Goal: Information Seeking & Learning: Find specific fact

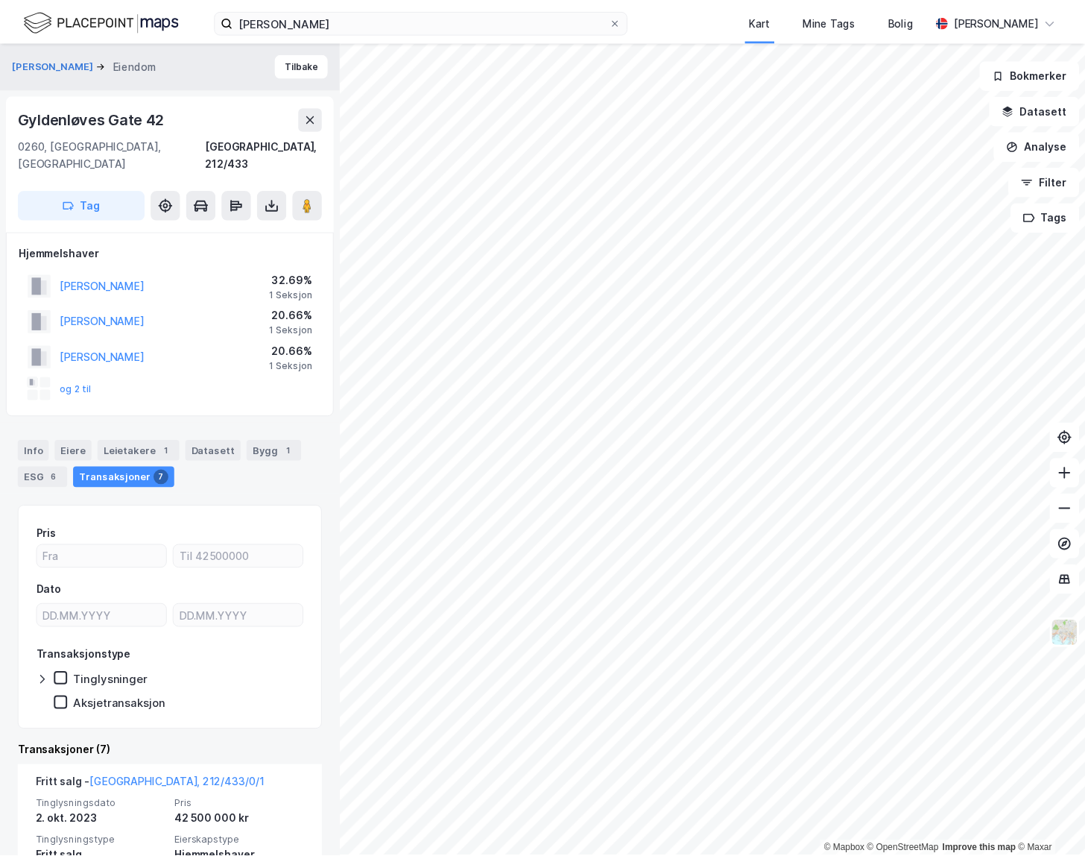
scroll to position [812, 0]
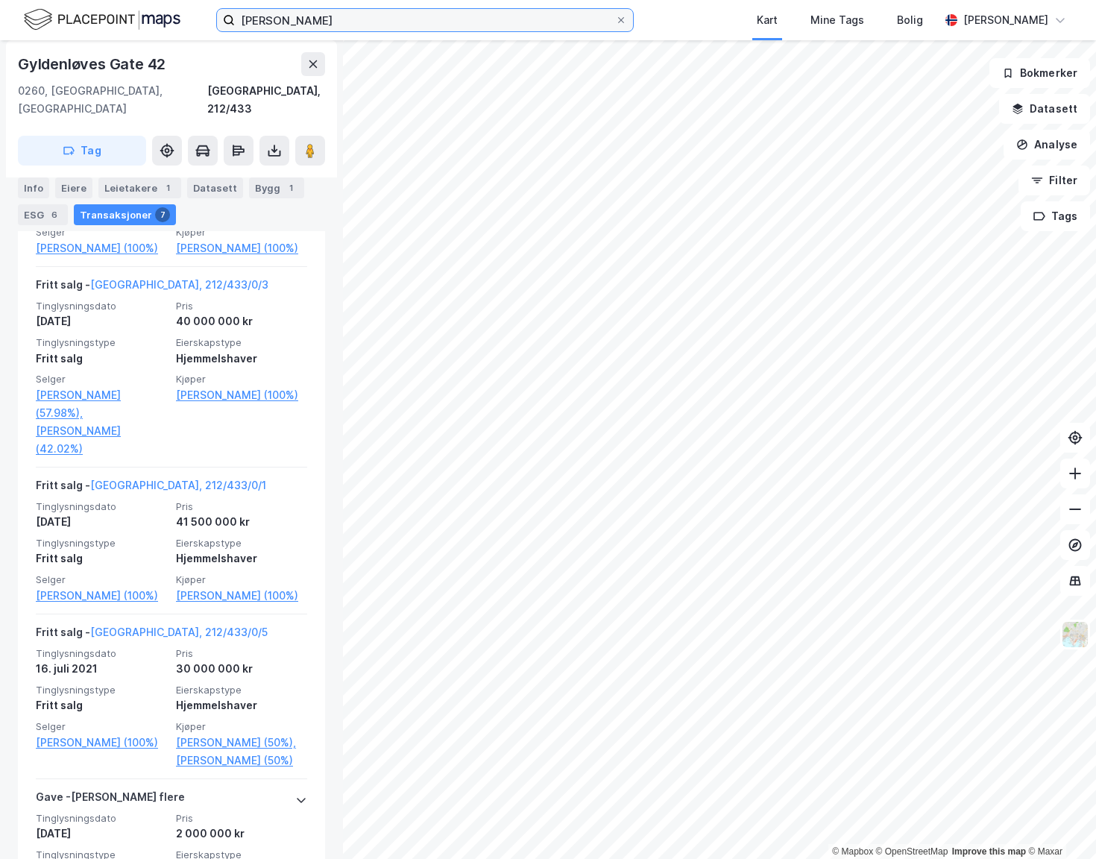
click at [452, 14] on input "[PERSON_NAME]" at bounding box center [425, 20] width 380 height 22
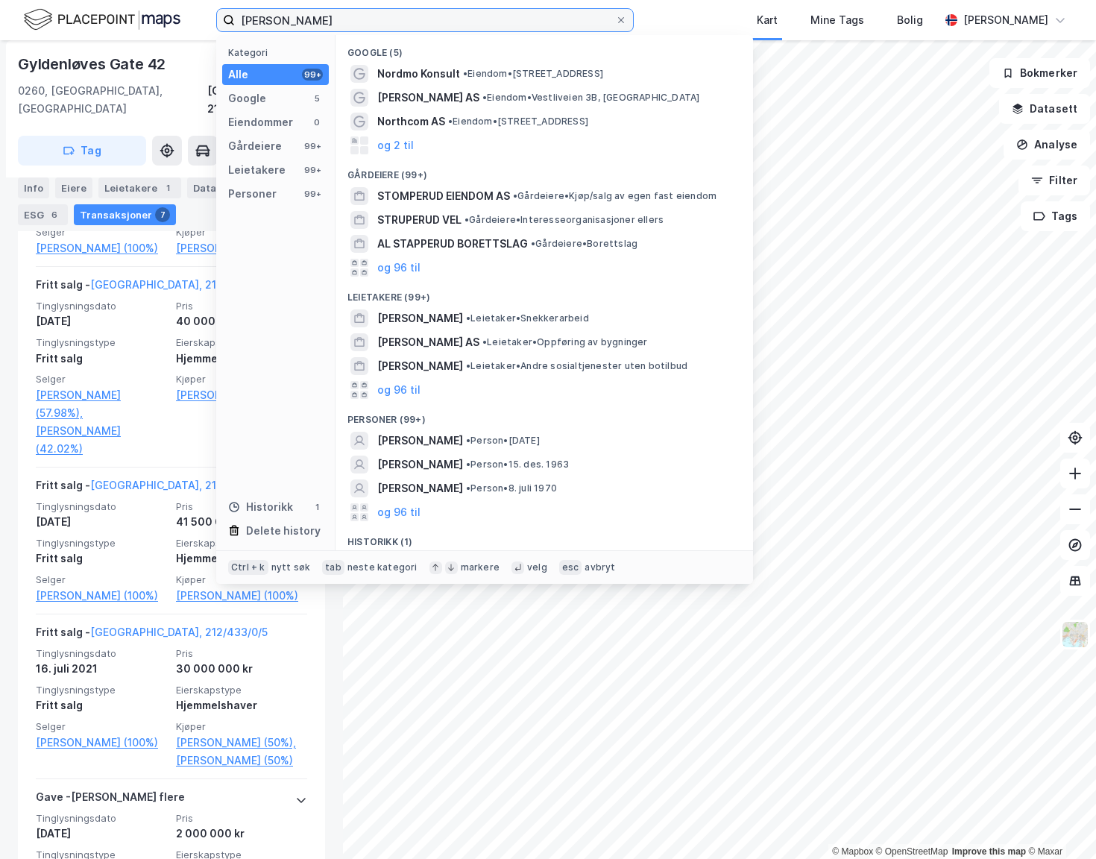
click at [455, 14] on input "morten stomperud" at bounding box center [425, 20] width 380 height 22
click at [456, 14] on input "morten stomperud" at bounding box center [425, 20] width 380 height 22
click at [458, 15] on input "morten stomperud" at bounding box center [425, 20] width 380 height 22
type input "m"
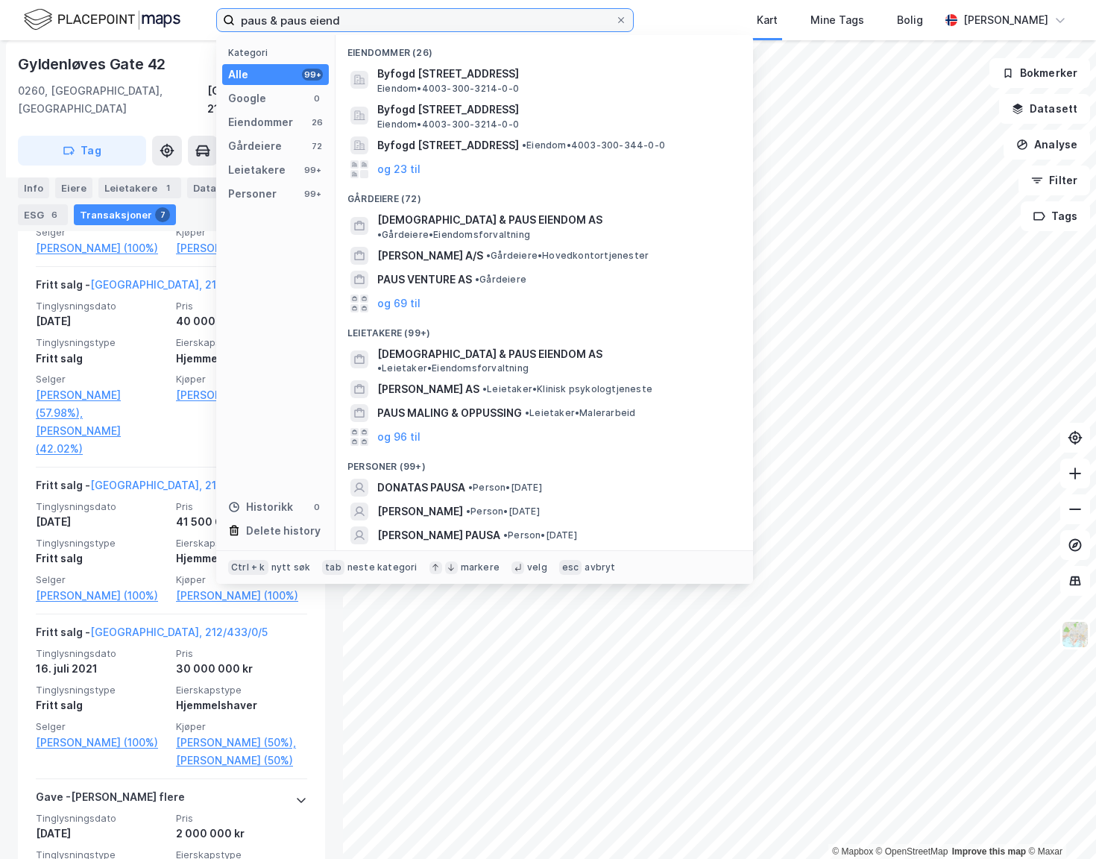
type input "paus & paus eiendo"
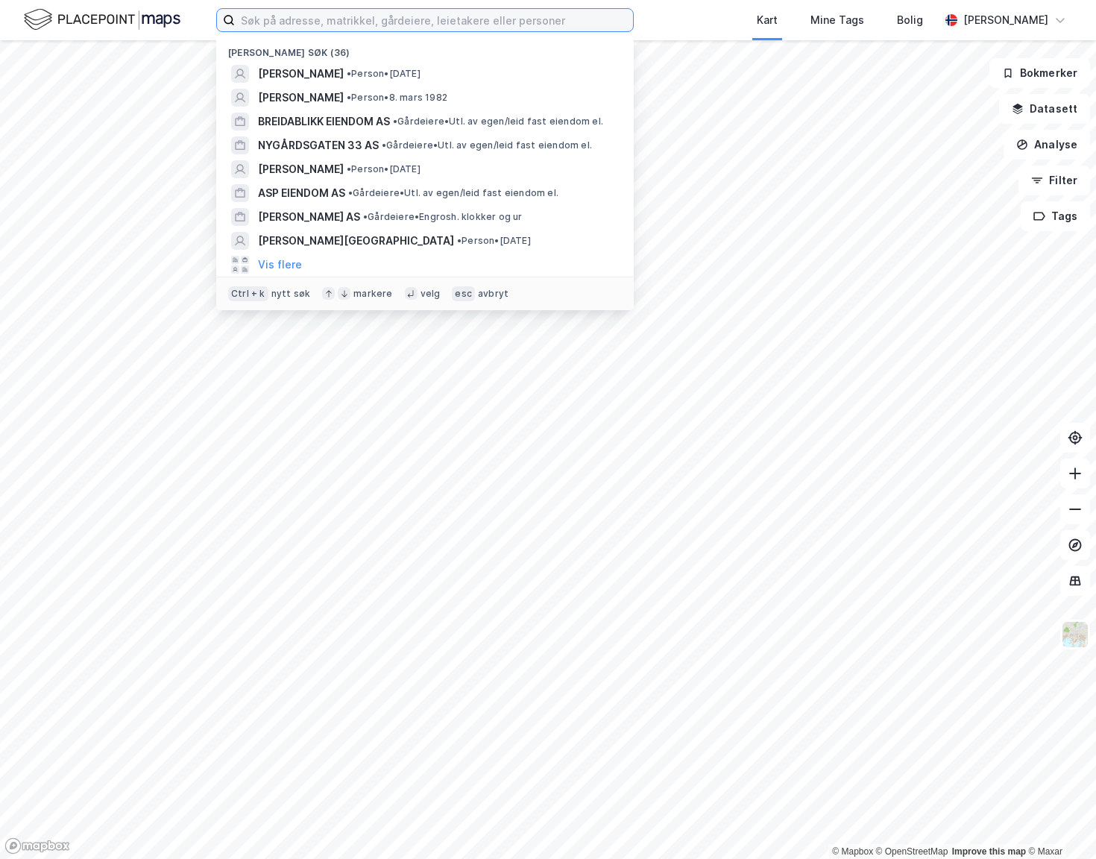
click at [401, 16] on input at bounding box center [434, 20] width 398 height 22
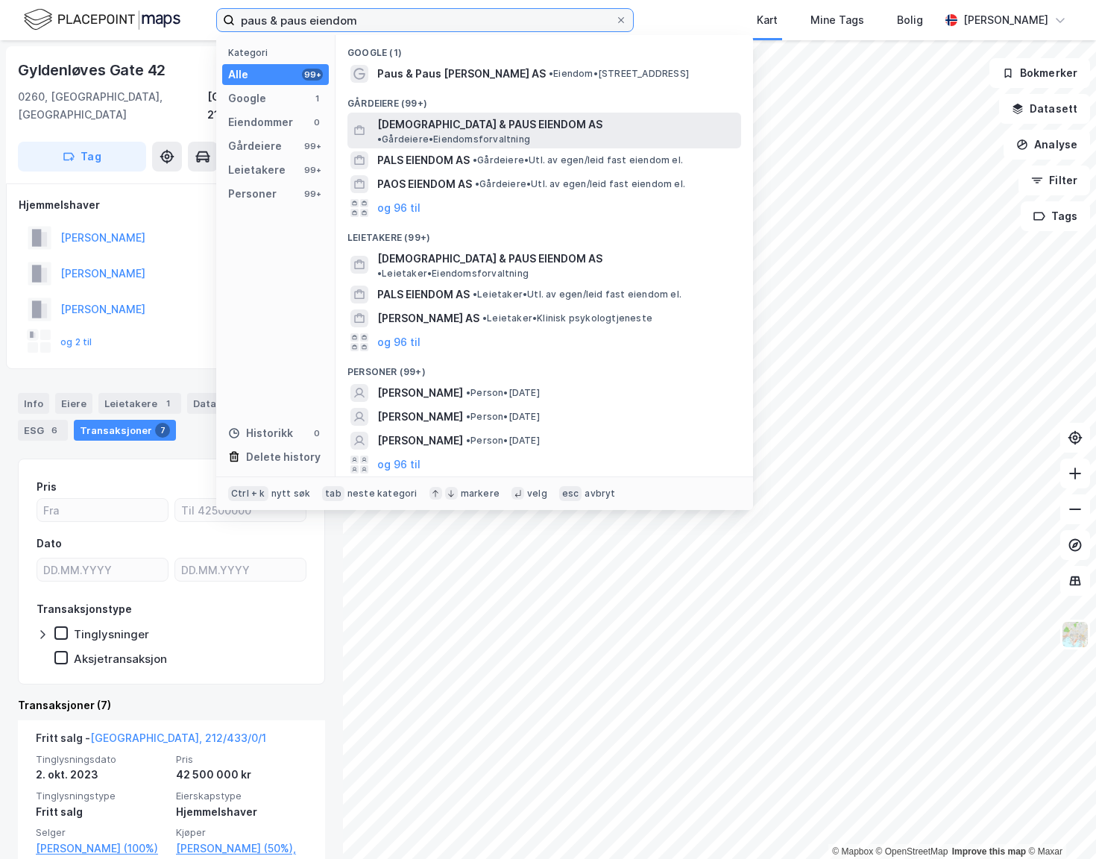
type input "paus & paus eiendom"
click at [464, 121] on span "[DEMOGRAPHIC_DATA] & PAUS EIENDOM AS" at bounding box center [489, 125] width 225 height 18
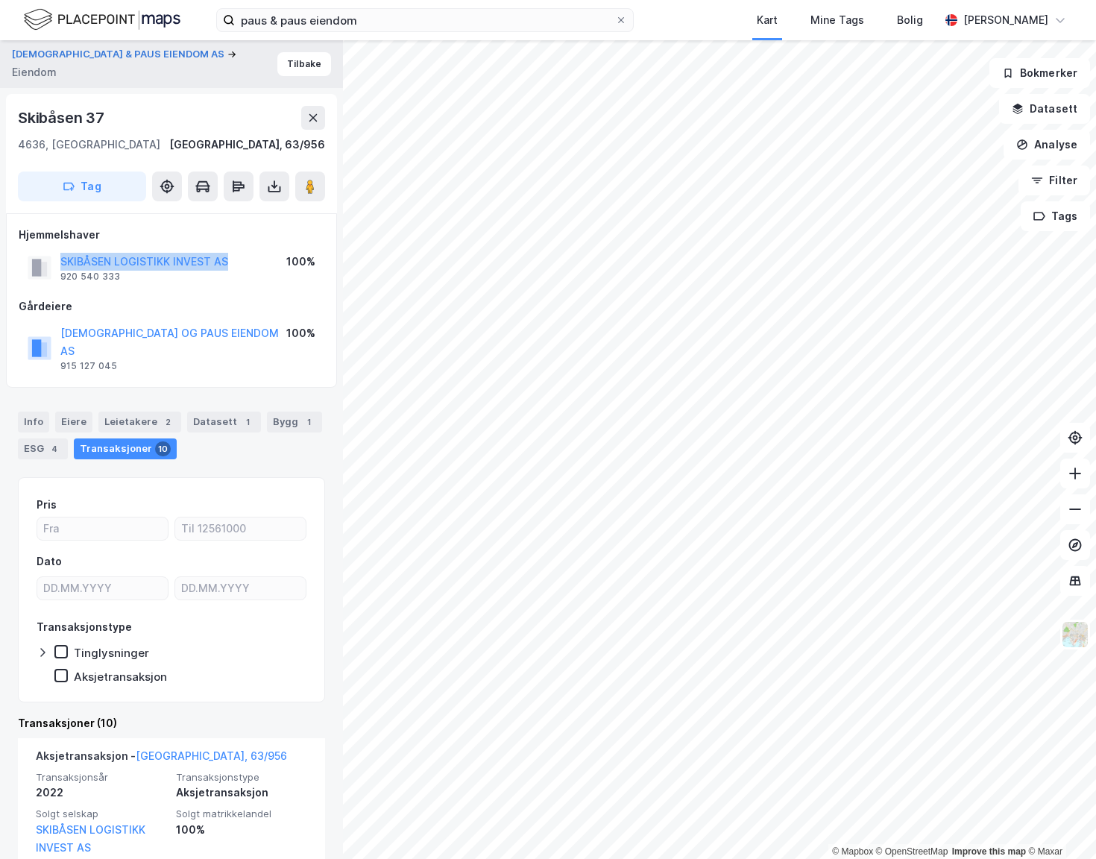
drag, startPoint x: 241, startPoint y: 261, endPoint x: 51, endPoint y: 267, distance: 189.4
click at [51, 265] on div "SKIBÅSEN LOGISTIKK INVEST AS 920 540 333 100%" at bounding box center [172, 268] width 306 height 36
copy button "SKIBÅSEN LOGISTIKK INVEST AS"
